Goal: Task Accomplishment & Management: Complete application form

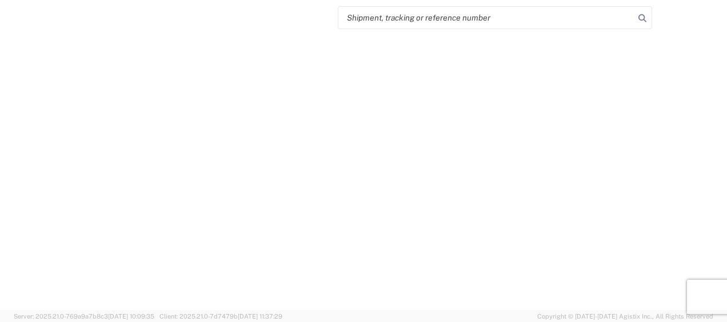
select select "FULL"
select select "LBS"
select select "IN"
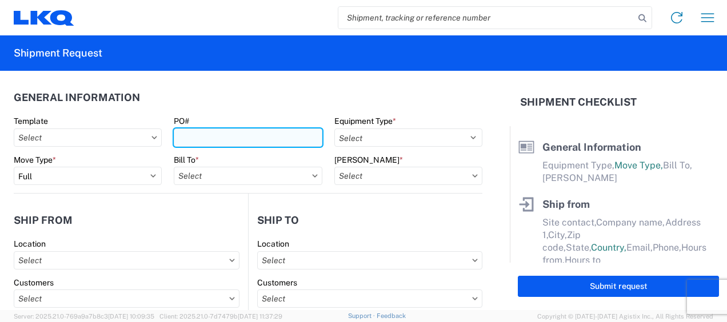
click at [185, 137] on input "PO#" at bounding box center [248, 138] width 148 height 18
type input "f"
type input "FORD 6R80"
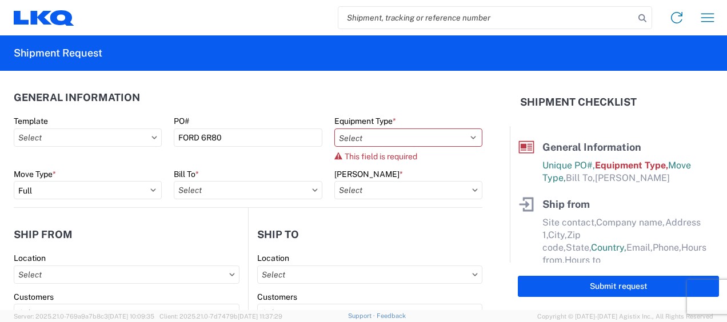
click at [474, 145] on agx-form-control-wrapper-v2 "Equipment Type * Select 53’ Dry Van Flatbed Dropdeck (van) Lowboy (flatbed) Rai…" at bounding box center [408, 142] width 160 height 53
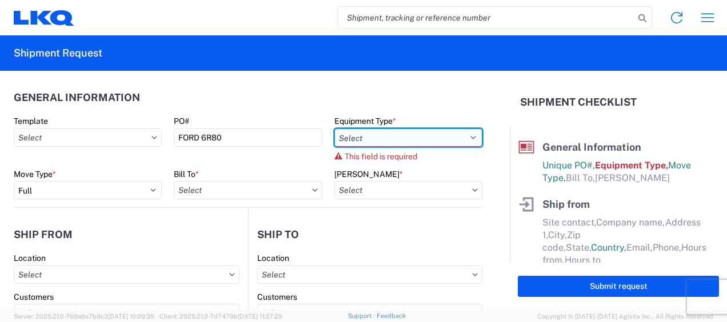
click at [449, 141] on select "Select 53’ Dry Van Flatbed Dropdeck (van) Lowboy (flatbed) Rail" at bounding box center [408, 138] width 148 height 18
select select "STDV"
click at [334, 129] on select "Select 53’ Dry Van Flatbed Dropdeck (van) Lowboy (flatbed) Rail" at bounding box center [408, 138] width 148 height 18
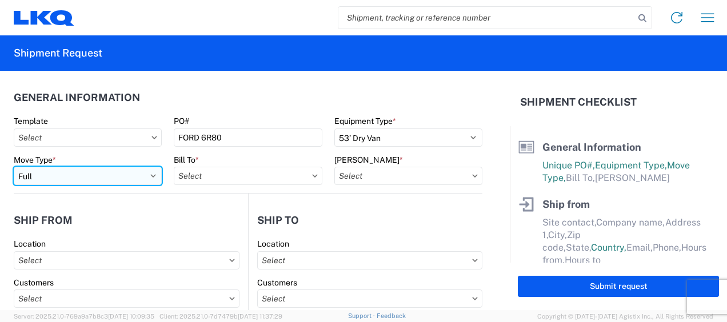
click at [147, 179] on select "Select Full Partial TL" at bounding box center [88, 176] width 148 height 18
select select "PARTIAL_TL"
click at [14, 167] on select "Select Full Partial TL" at bounding box center [88, 176] width 148 height 18
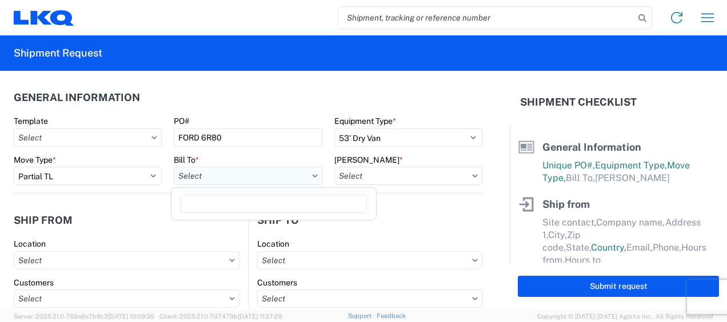
click at [246, 179] on input "text" at bounding box center [248, 176] width 148 height 18
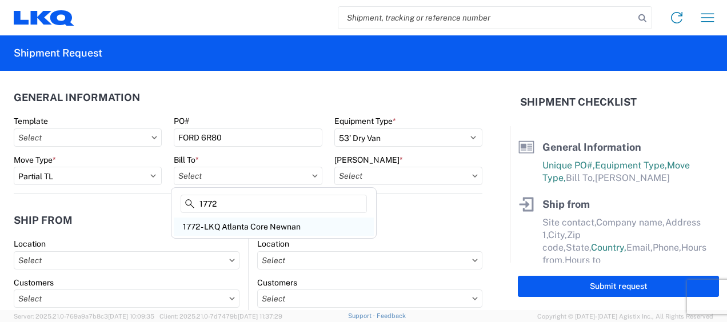
type input "1772"
click at [256, 221] on div "1772 - LKQ Atlanta Core Newnan" at bounding box center [274, 227] width 200 height 18
type input "1772 - LKQ Atlanta Core Newnan"
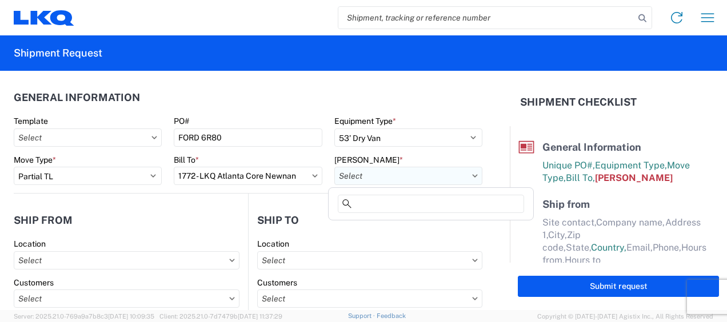
click at [404, 177] on input "text" at bounding box center [408, 176] width 148 height 18
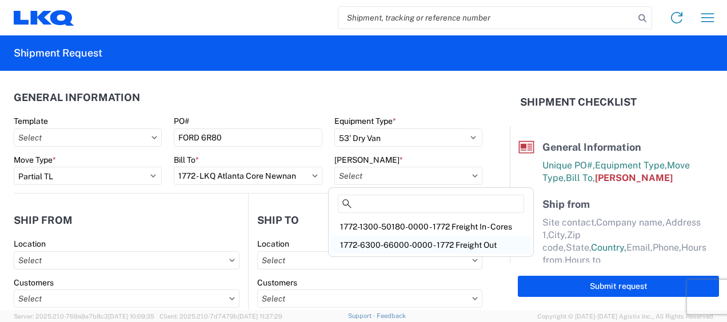
click at [386, 247] on div "1772-6300-66000-0000 - 1772 Freight Out" at bounding box center [431, 245] width 200 height 18
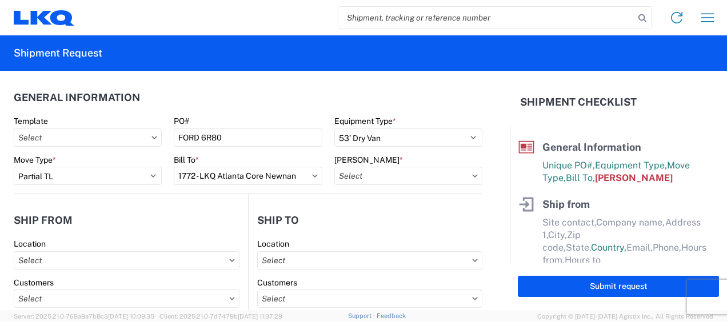
type input "1772-6300-66000-0000 - 1772 Freight Out"
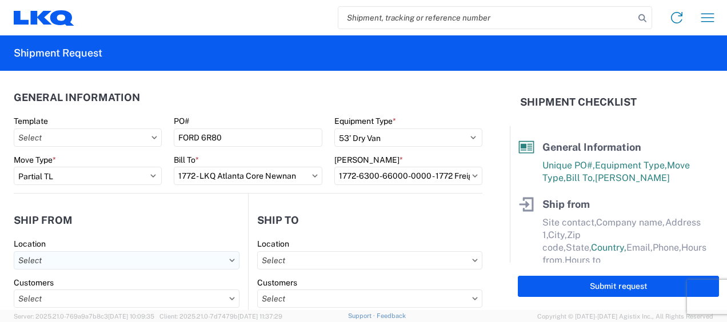
click at [139, 264] on input "text" at bounding box center [127, 261] width 226 height 18
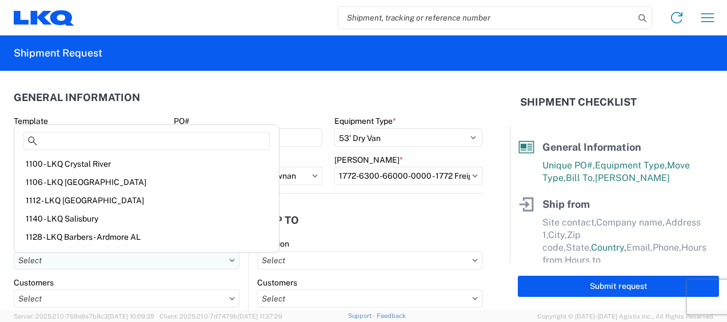
scroll to position [57, 0]
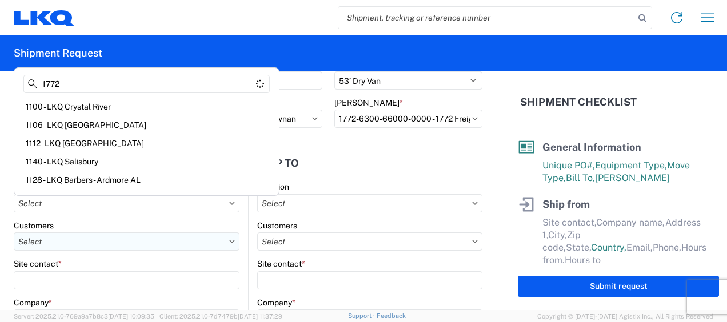
type input "1772"
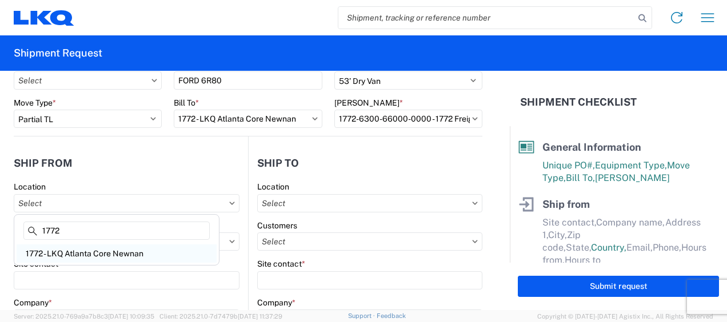
click at [142, 247] on div "1772 - LKQ Atlanta Core Newnan" at bounding box center [117, 254] width 200 height 18
type input "1772 - LKQ Atlanta Core Newnan"
type input "LKQ Corporation"
type input "[STREET_ADDRESS]"
type input "Newnan"
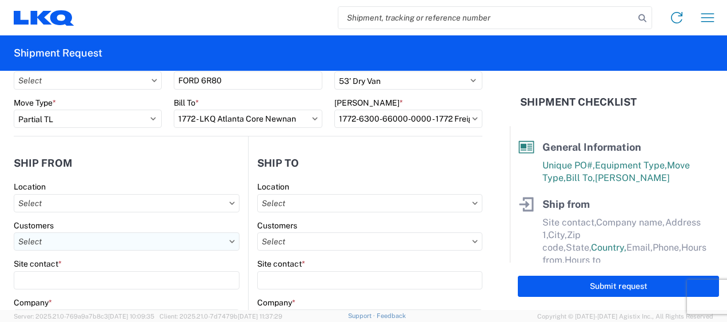
type input "30265"
select select "GA"
select select "US"
type input "[PHONE_NUMBER]"
type input "06:00"
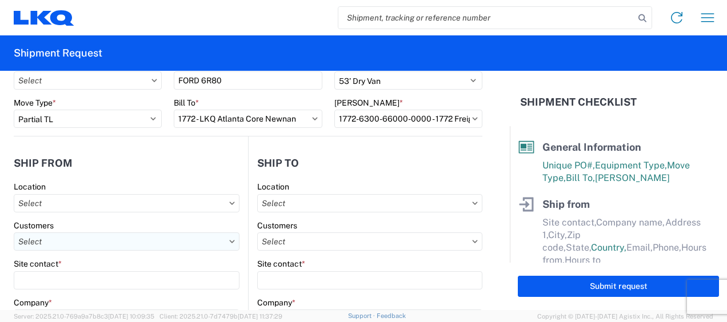
type input "14:30"
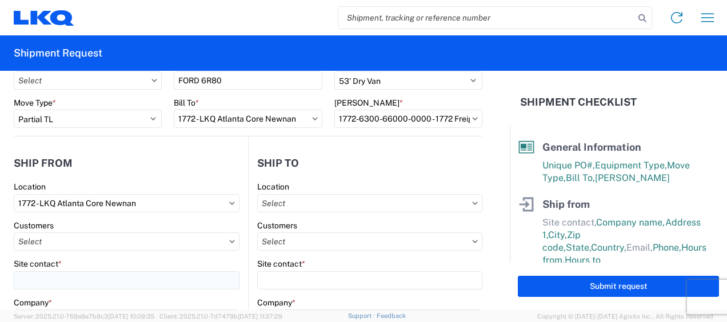
scroll to position [114, 0]
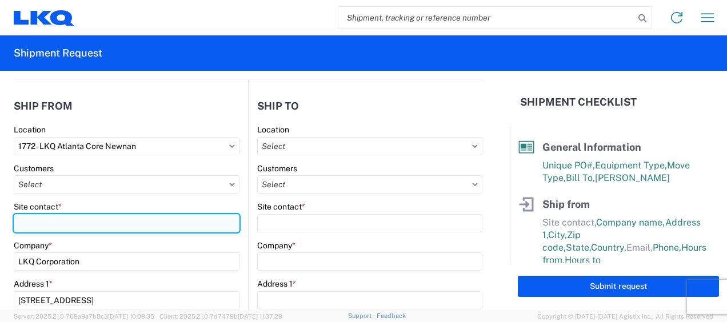
click at [115, 229] on input "Site contact *" at bounding box center [127, 223] width 226 height 18
type input "STAR"
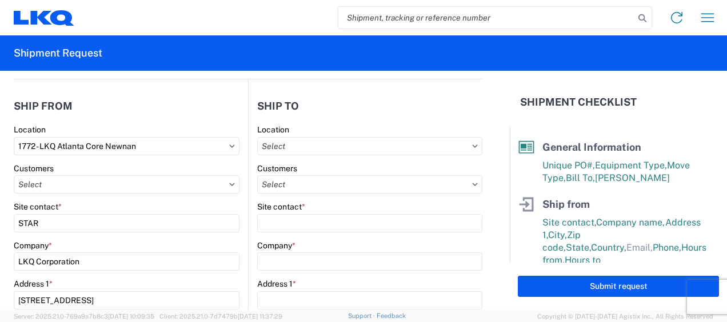
click at [176, 109] on header "Ship from" at bounding box center [131, 106] width 234 height 26
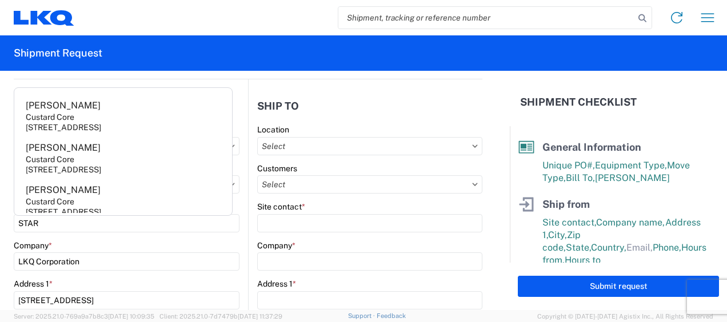
click at [365, 107] on header "Ship to" at bounding box center [366, 106] width 234 height 26
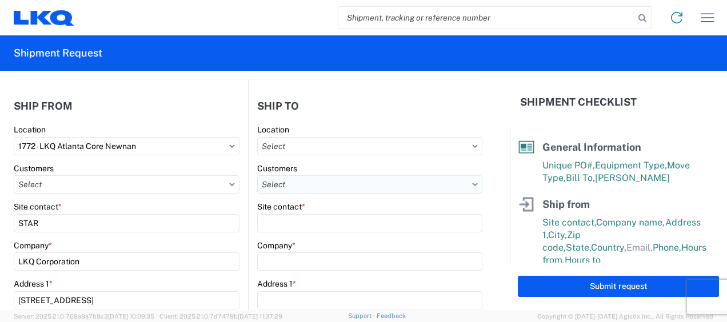
click at [274, 181] on input "text" at bounding box center [369, 184] width 225 height 18
click at [366, 106] on header "Ship to" at bounding box center [366, 106] width 234 height 26
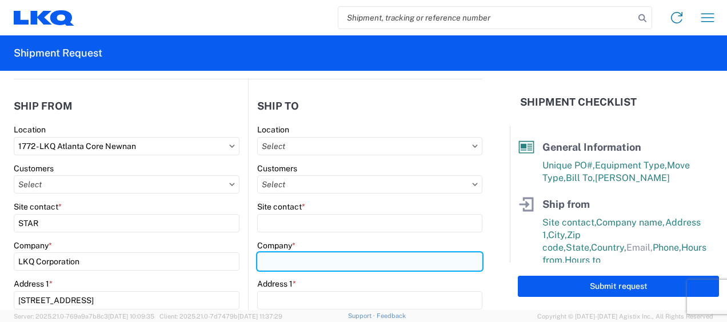
click at [301, 261] on input "Company *" at bounding box center [369, 262] width 225 height 18
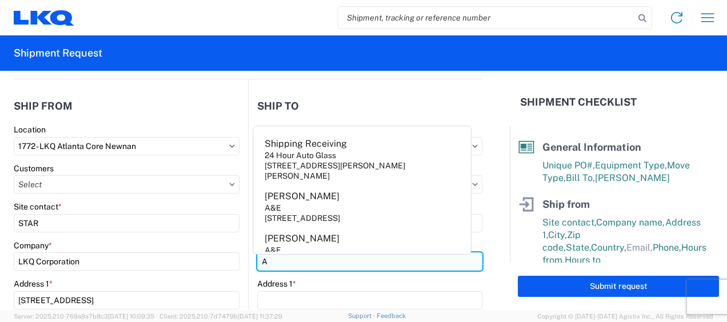
type input "A&A MIDWEST REBUILDER(CORE)"
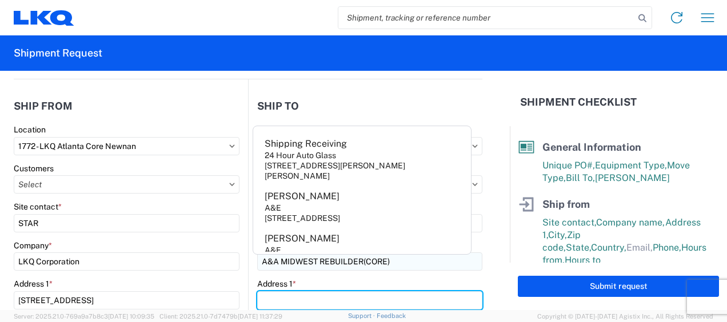
type input "[STREET_ADDRESS]"
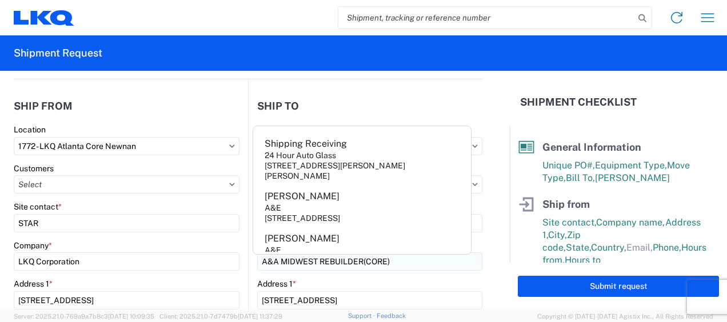
type input "[GEOGRAPHIC_DATA]"
type input "60609"
select select "IL"
type input "[EMAIL_ADDRESS][DOMAIN_NAME]"
type input "6786759291"
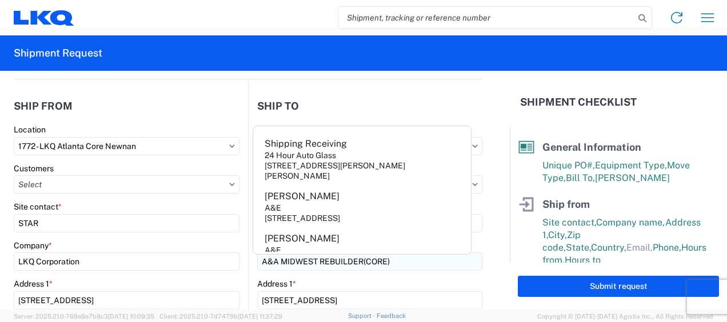
type input "[PERSON_NAME]"
click at [334, 97] on header "Ship to" at bounding box center [366, 106] width 234 height 26
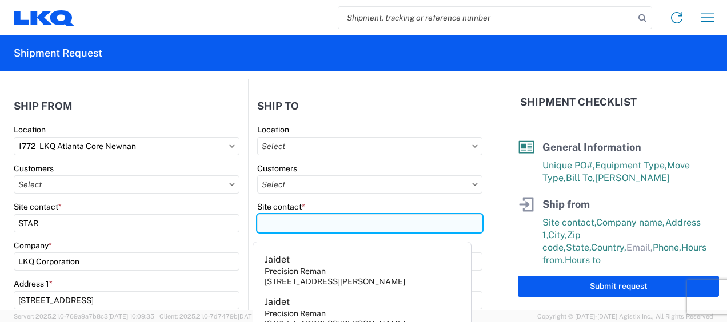
click at [292, 217] on input "Site contact *" at bounding box center [369, 223] width 225 height 18
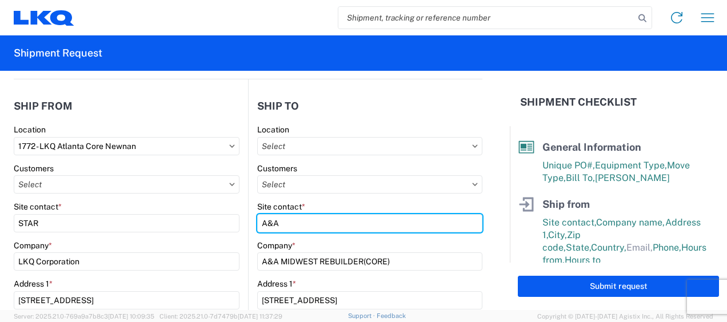
type input "A&A"
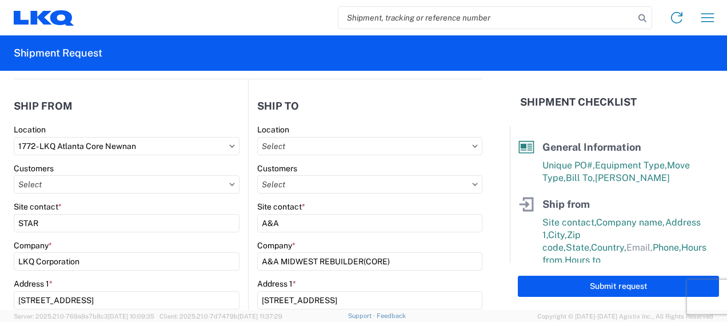
click at [384, 98] on header "Ship to" at bounding box center [366, 106] width 234 height 26
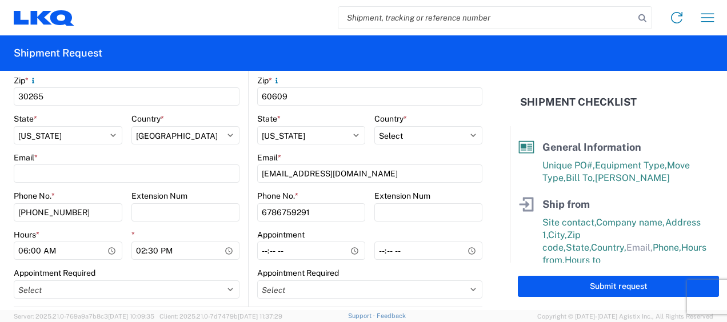
scroll to position [457, 0]
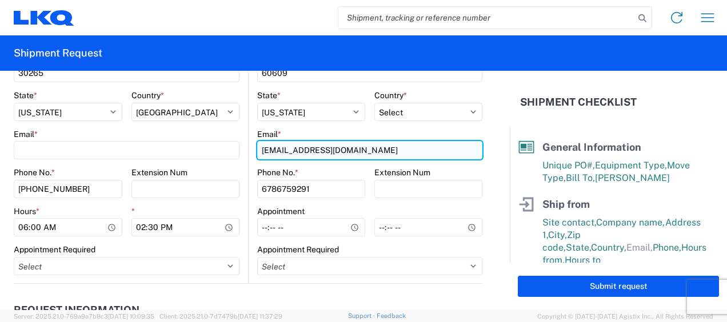
click at [368, 147] on input "[EMAIL_ADDRESS][DOMAIN_NAME]" at bounding box center [369, 150] width 225 height 18
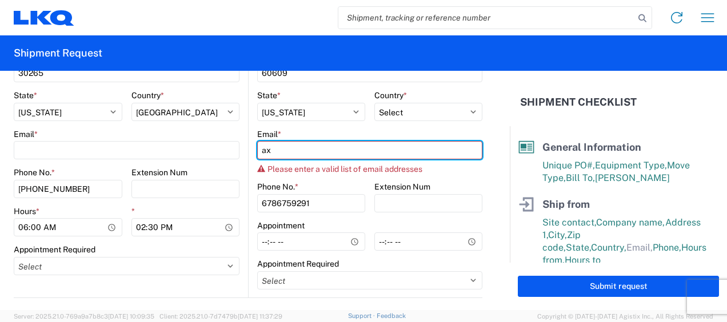
type input "a"
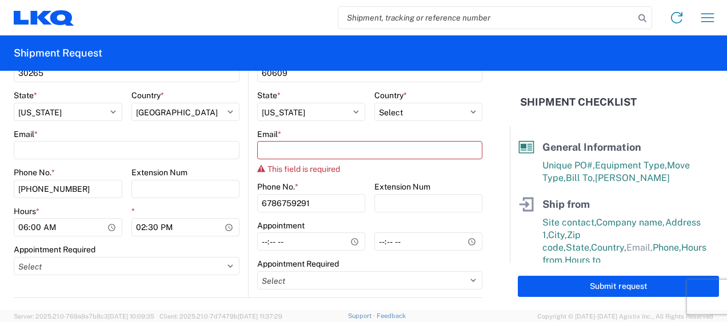
click at [366, 169] on div "This field is required" at bounding box center [369, 169] width 225 height 9
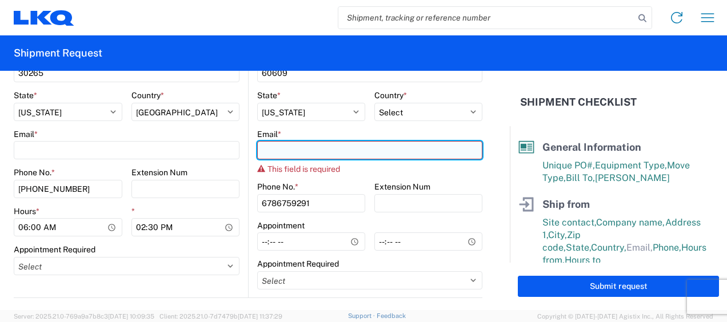
click at [366, 154] on input "Email *" at bounding box center [369, 150] width 225 height 18
type input "[EMAIL_ADDRESS][DOMAIN_NAME]"
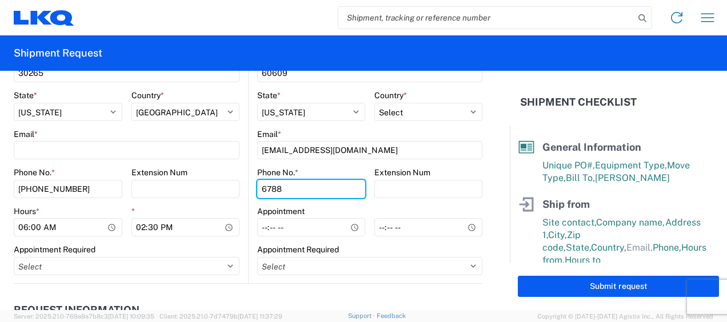
type input "6788549960"
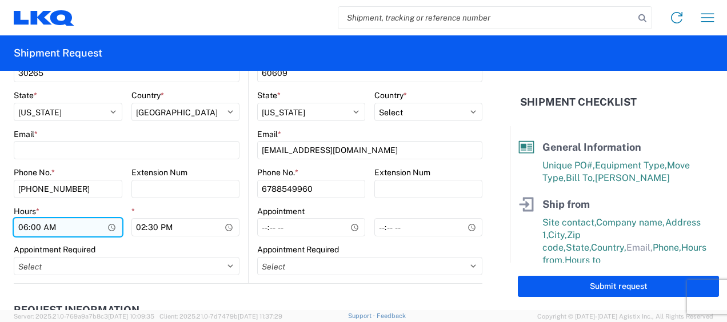
click at [23, 226] on input "06:00" at bounding box center [68, 227] width 109 height 18
type input "07:00"
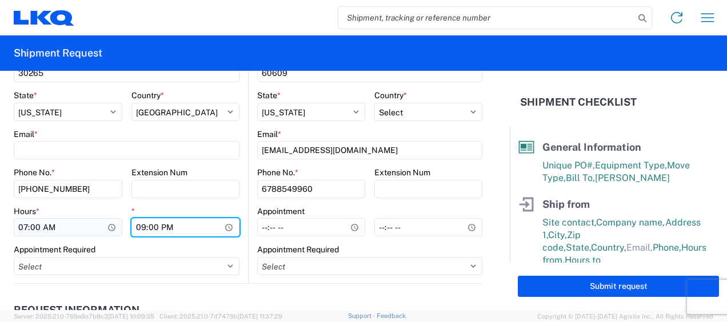
type input "09:00"
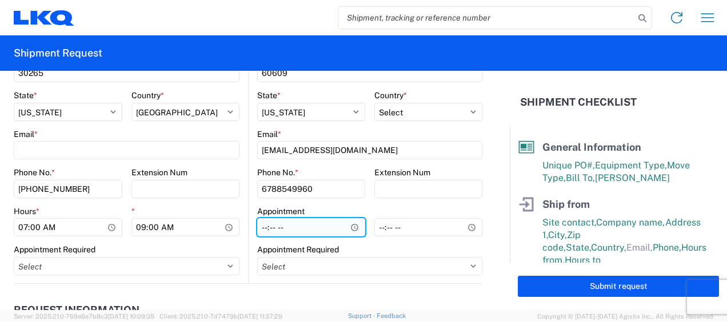
click at [259, 230] on input "Hours *" at bounding box center [311, 227] width 108 height 18
type input "07:00"
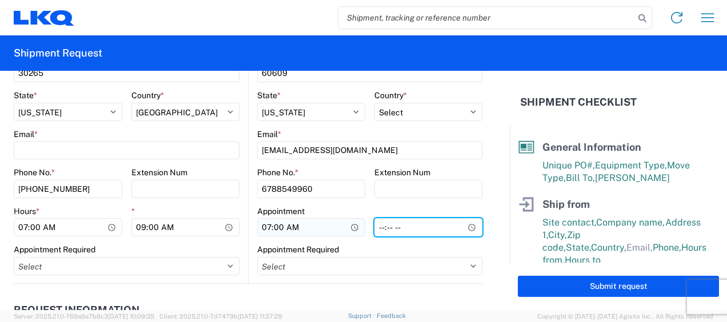
type input "14:00"
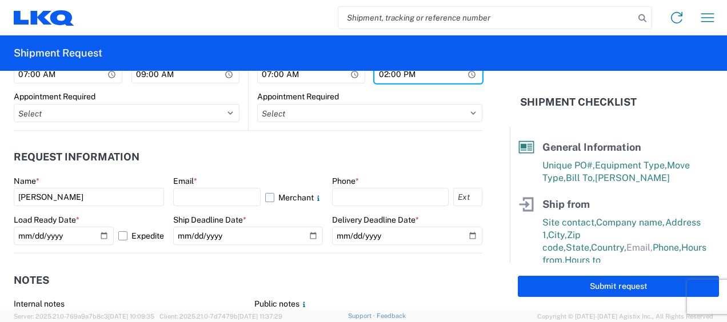
scroll to position [629, 0]
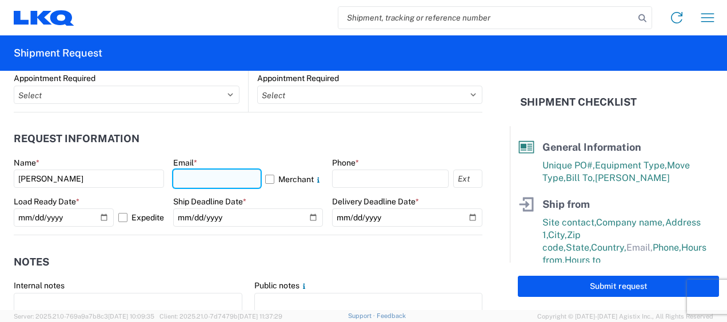
click at [216, 181] on input "text" at bounding box center [217, 179] width 88 height 18
type input "[EMAIL_ADDRESS][DOMAIN_NAME]"
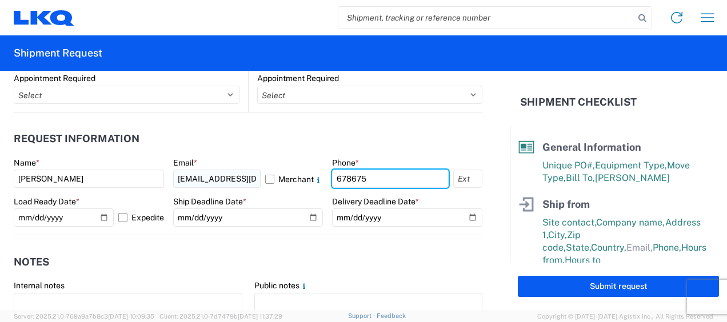
type input "6786759291"
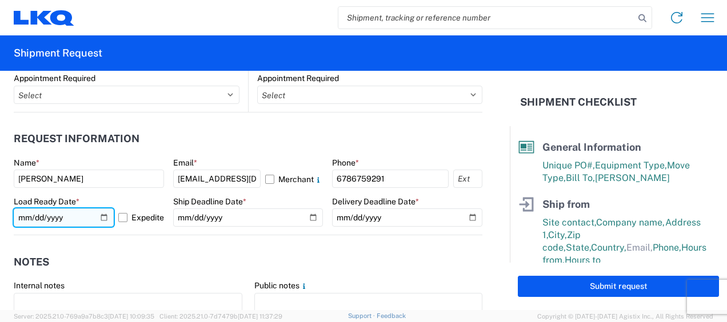
click at [34, 216] on input "[DATE]" at bounding box center [64, 218] width 100 height 18
type input "[DATE]"
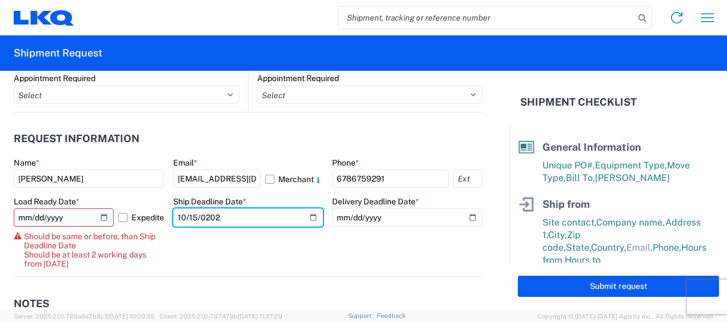
type input "[DATE]"
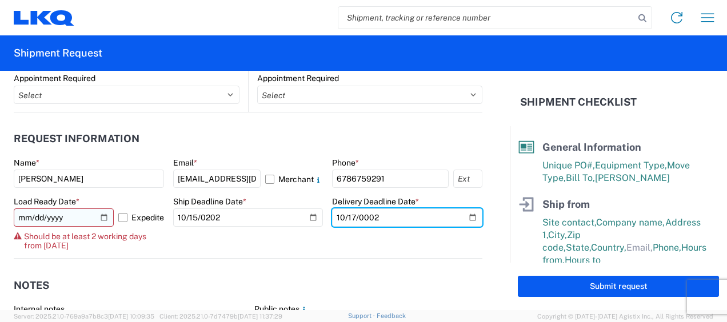
type input "0029-10-17"
type input "[DATE]"
click at [118, 215] on label "Expedite" at bounding box center [141, 218] width 46 height 18
click at [0, 0] on input "Expedite" at bounding box center [0, 0] width 0 height 0
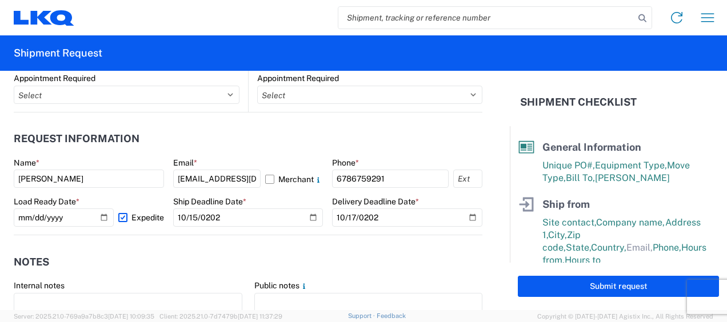
scroll to position [743, 0]
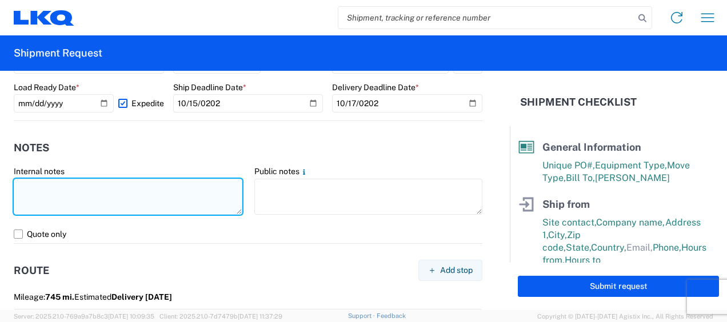
click at [95, 196] on textarea at bounding box center [128, 197] width 229 height 36
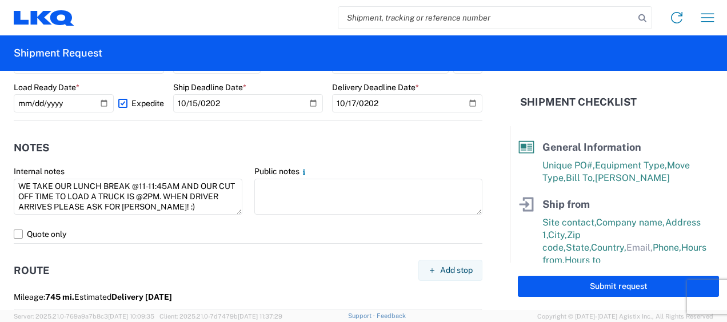
click at [139, 140] on header "Notes" at bounding box center [248, 148] width 469 height 26
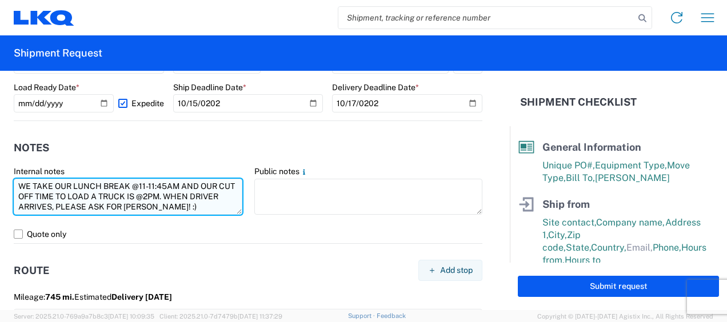
drag, startPoint x: 20, startPoint y: 183, endPoint x: 231, endPoint y: 208, distance: 212.4
click at [231, 208] on textarea "WE TAKE OUR LUNCH BREAK @11-11:45AM AND OUR CUT OFF TIME TO LOAD A TRUCK IS @2P…" at bounding box center [128, 197] width 229 height 36
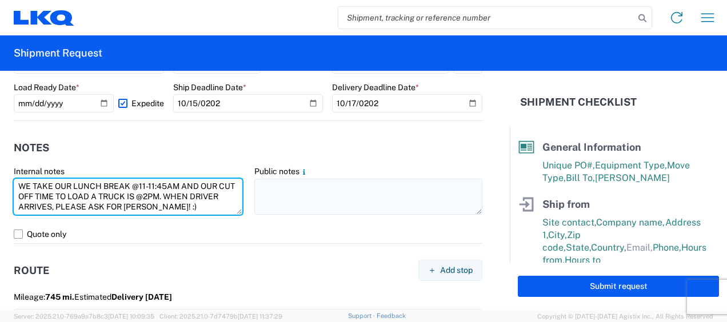
type textarea "WE TAKE OUR LUNCH BREAK @11-11:45AM AND OUR CUT OFF TIME TO LOAD A TRUCK IS @2P…"
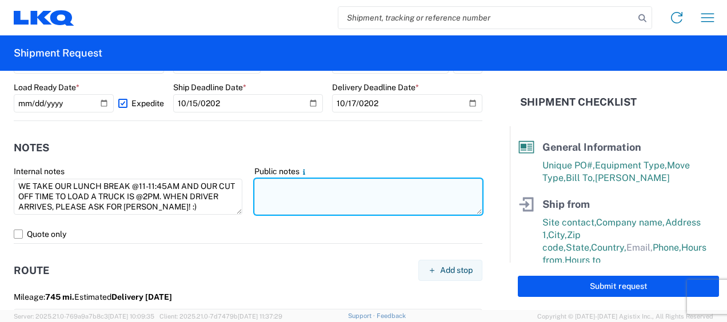
click at [286, 192] on textarea at bounding box center [368, 197] width 229 height 36
paste textarea "WE TAKE OUR LUNCH BREAK @11-11:45AM AND OUR CUT OFF TIME TO LOAD A TRUCK IS @2P…"
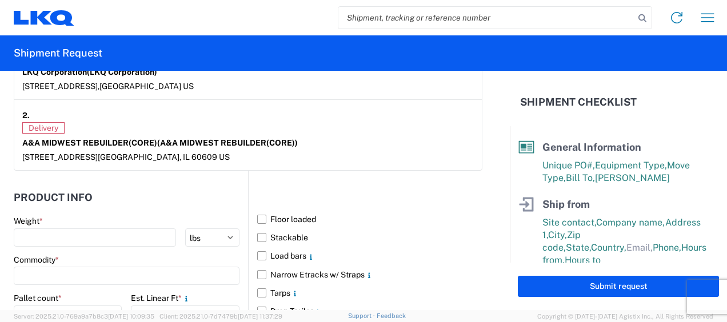
scroll to position [1086, 0]
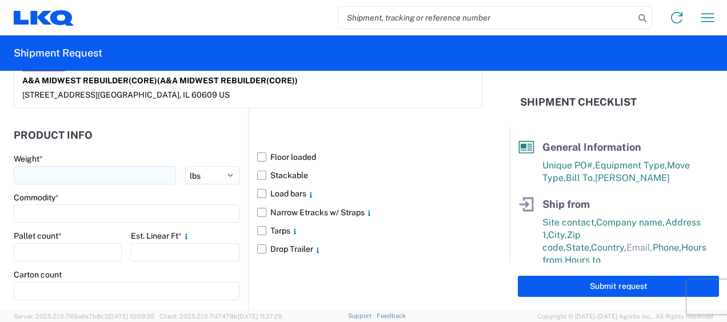
type textarea "WE TAKE OUR LUNCH BREAK @11-11:45AM AND OUR CUT OFF TIME TO LOAD A TRUCK IS @2P…"
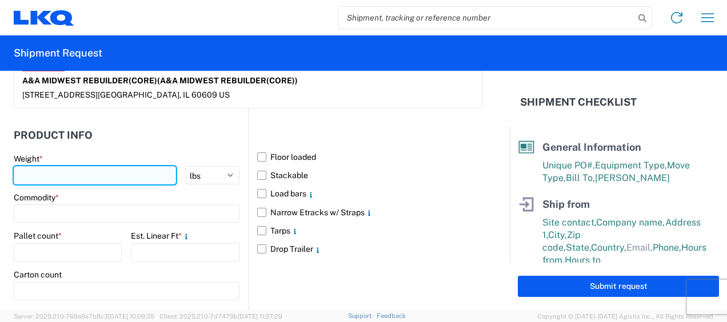
click at [64, 166] on input "number" at bounding box center [95, 175] width 162 height 18
type input "14641"
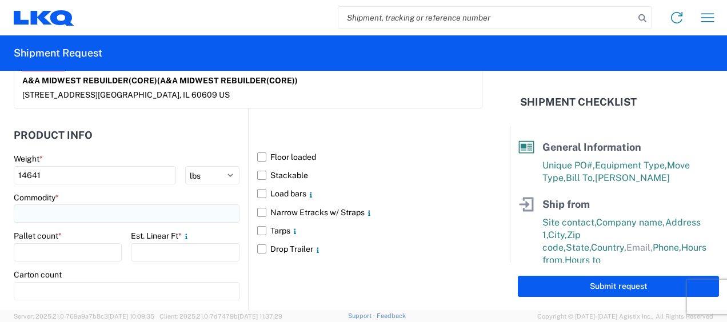
click at [81, 205] on input at bounding box center [127, 214] width 226 height 18
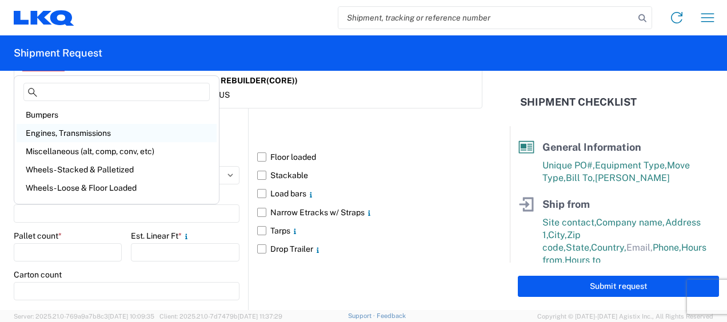
click at [81, 135] on div "Engines, Transmissions" at bounding box center [117, 133] width 200 height 18
type input "Engines, Transmissions"
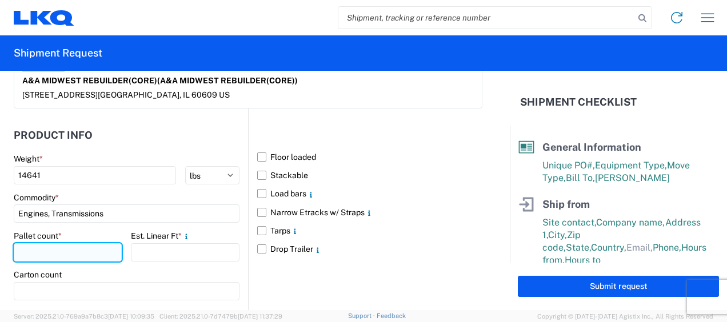
click at [36, 251] on input "number" at bounding box center [68, 253] width 108 height 18
type input "10"
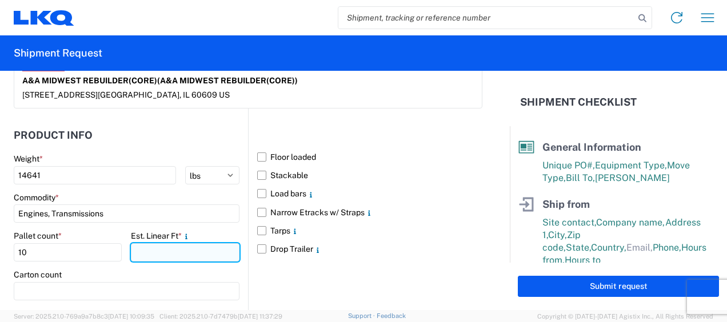
click at [180, 255] on input "number" at bounding box center [185, 253] width 108 height 18
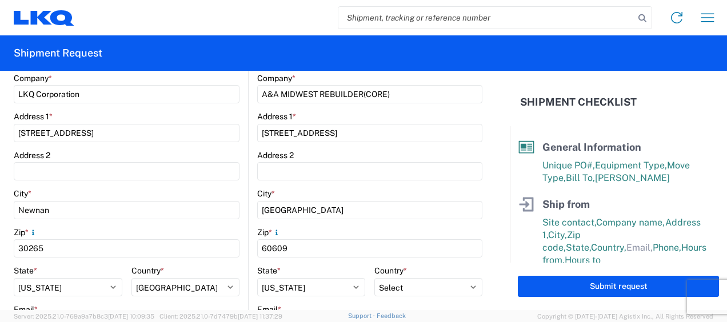
scroll to position [396, 0]
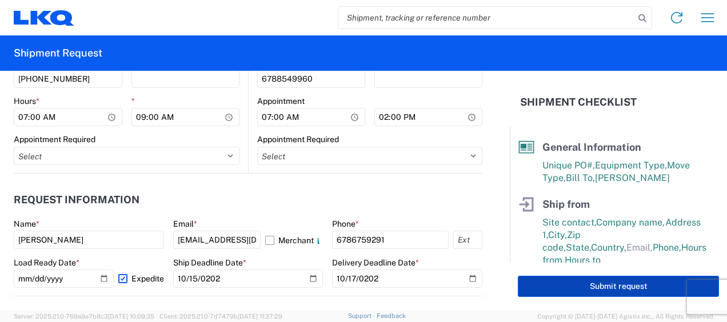
type input "19"
click at [567, 292] on button "Submit request" at bounding box center [618, 286] width 201 height 21
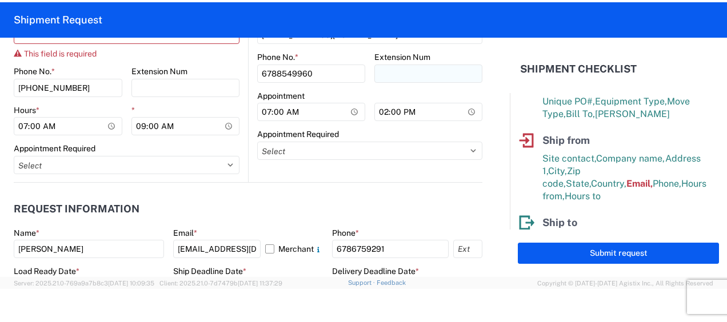
scroll to position [410, 0]
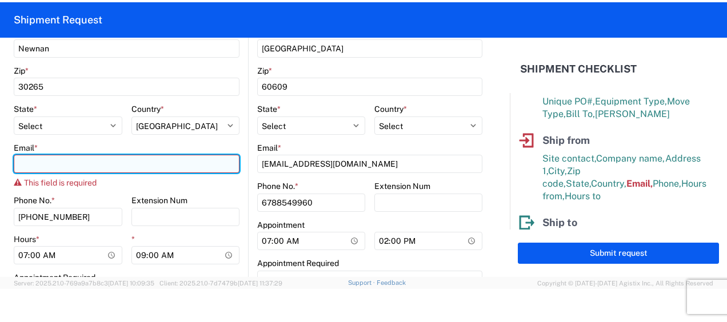
click at [80, 160] on input "Email *" at bounding box center [127, 164] width 226 height 18
type input "[EMAIL_ADDRESS][DOMAIN_NAME]"
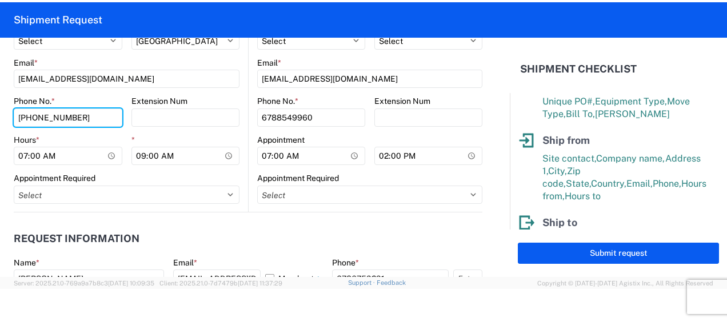
scroll to position [582, 0]
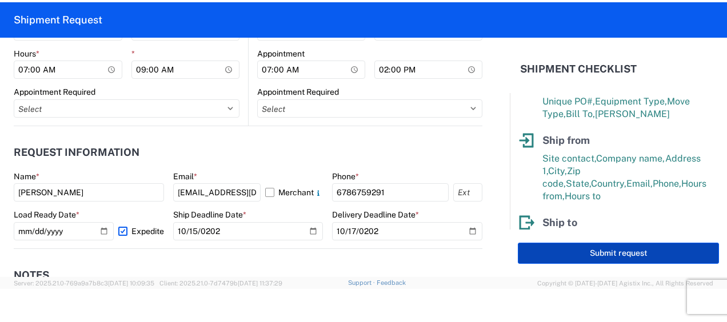
click at [569, 248] on button "Submit request" at bounding box center [618, 253] width 201 height 21
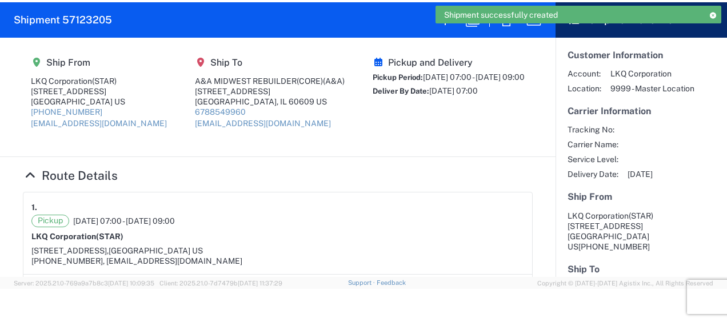
click at [506, 18] on span "Shipment successfully created" at bounding box center [501, 15] width 114 height 10
click at [509, 26] on div "Shipment successfully created" at bounding box center [579, 19] width 286 height 26
click at [508, 22] on div "Shipment successfully created" at bounding box center [579, 15] width 286 height 18
click at [713, 14] on icon at bounding box center [713, 15] width 8 height 6
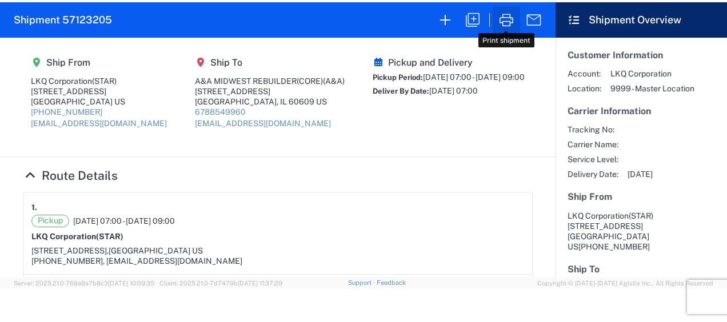
click at [508, 23] on icon "button" at bounding box center [506, 20] width 18 height 18
